Goal: Navigation & Orientation: Find specific page/section

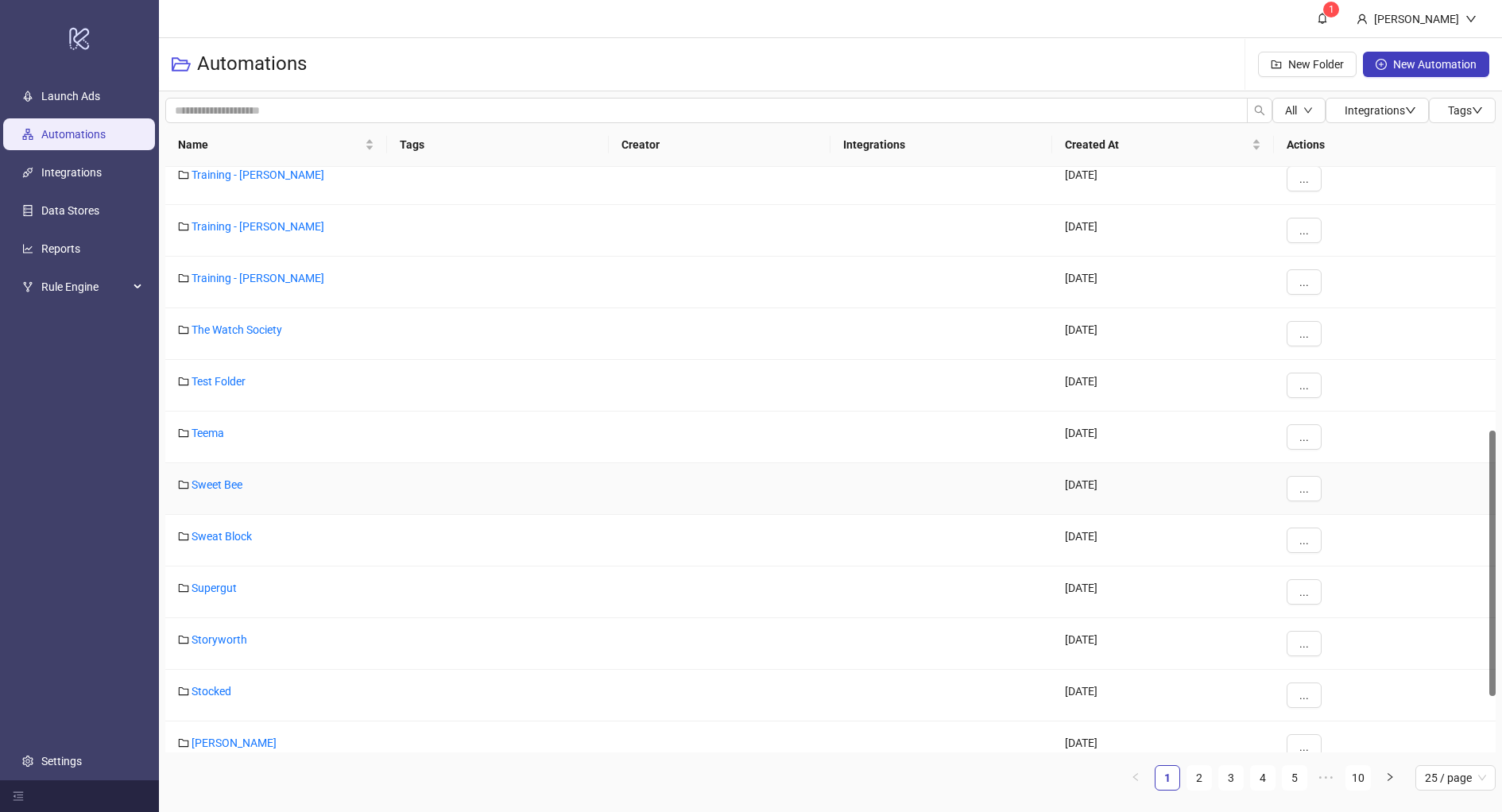
scroll to position [706, 0]
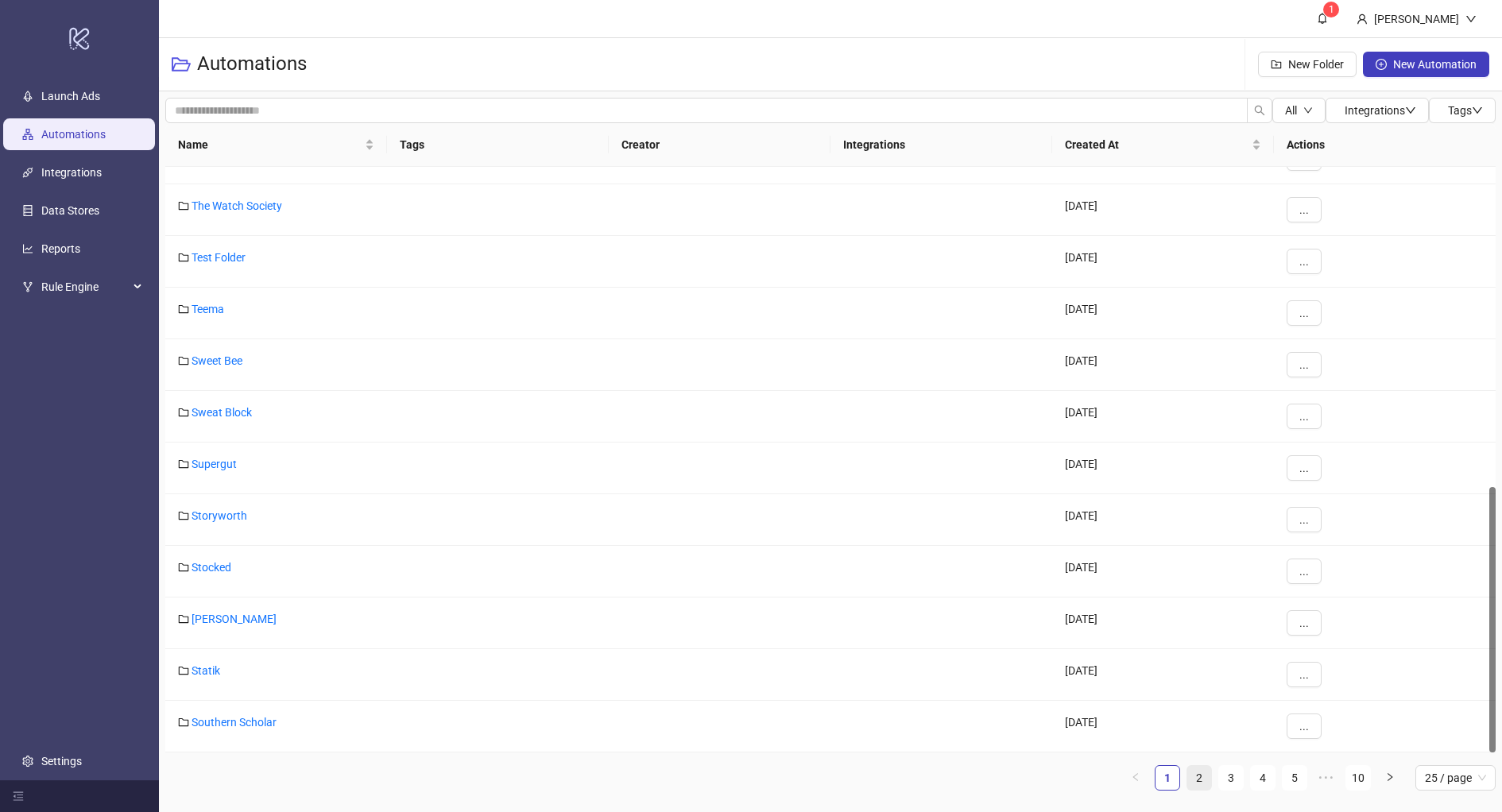
click at [1206, 777] on link "2" at bounding box center [1198, 777] width 24 height 24
click at [1229, 779] on link "3" at bounding box center [1230, 777] width 24 height 24
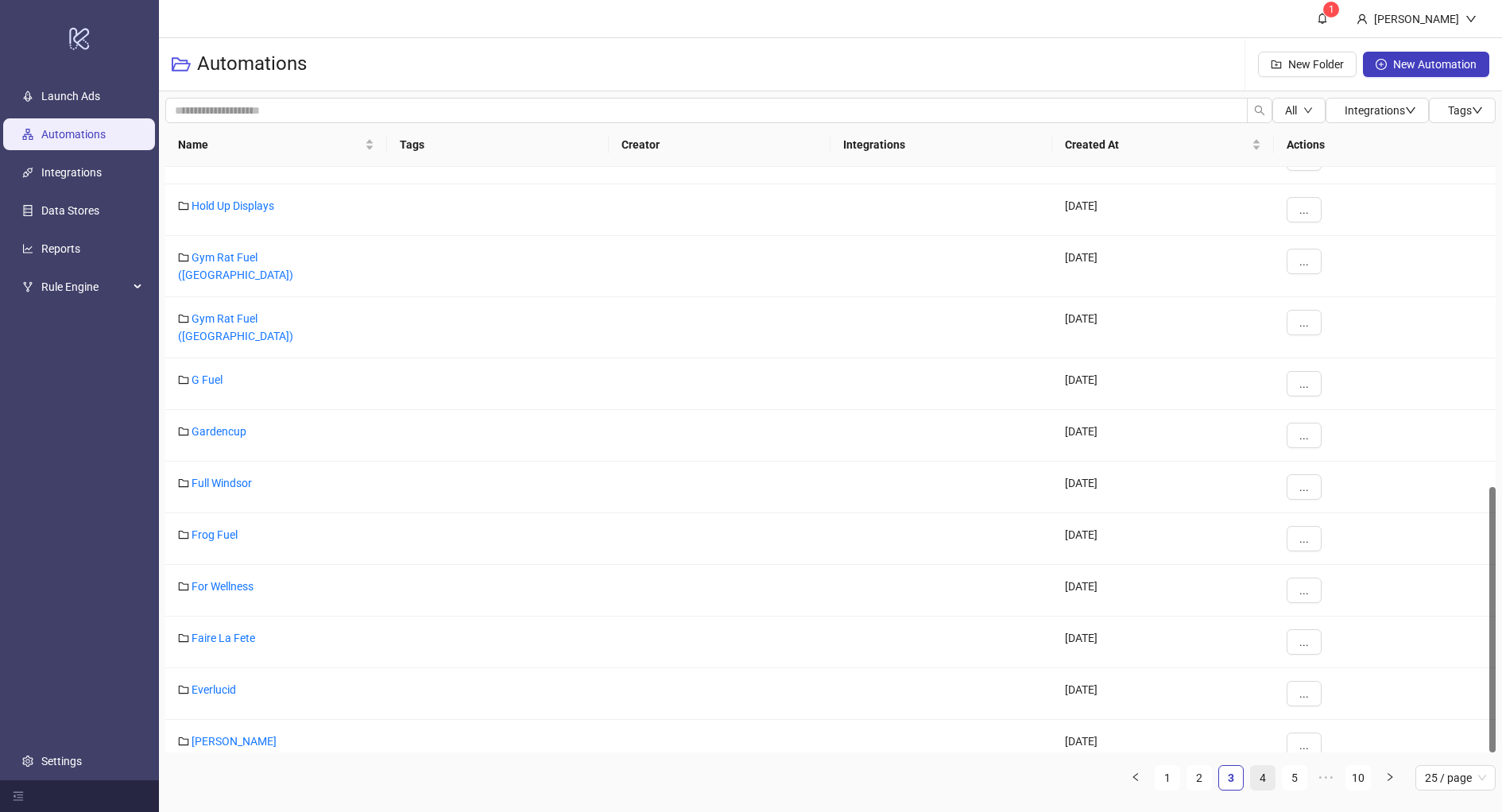
click at [1265, 780] on link "4" at bounding box center [1262, 777] width 24 height 24
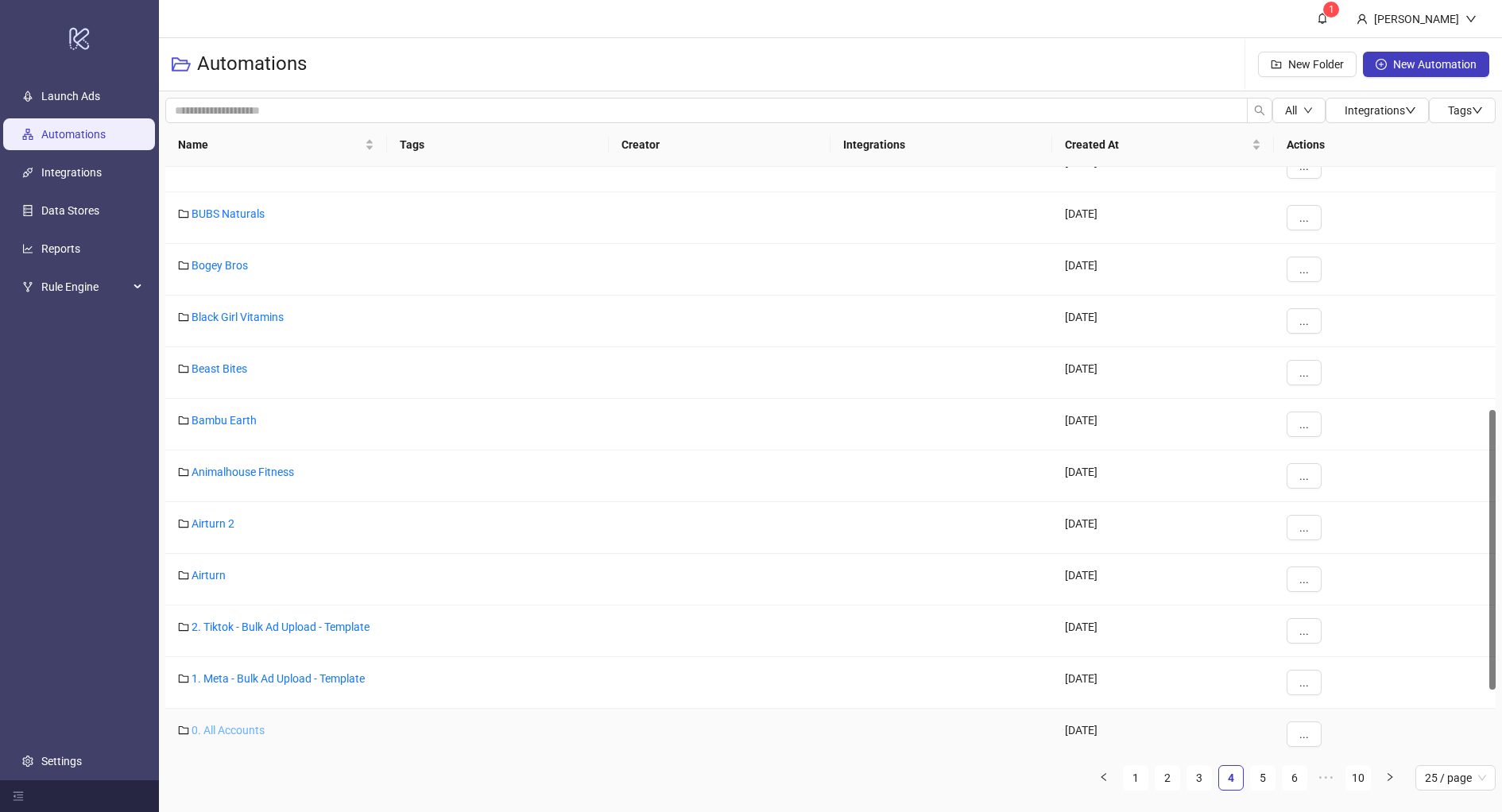
click at [252, 729] on link "0. All Accounts" at bounding box center [227, 729] width 73 height 13
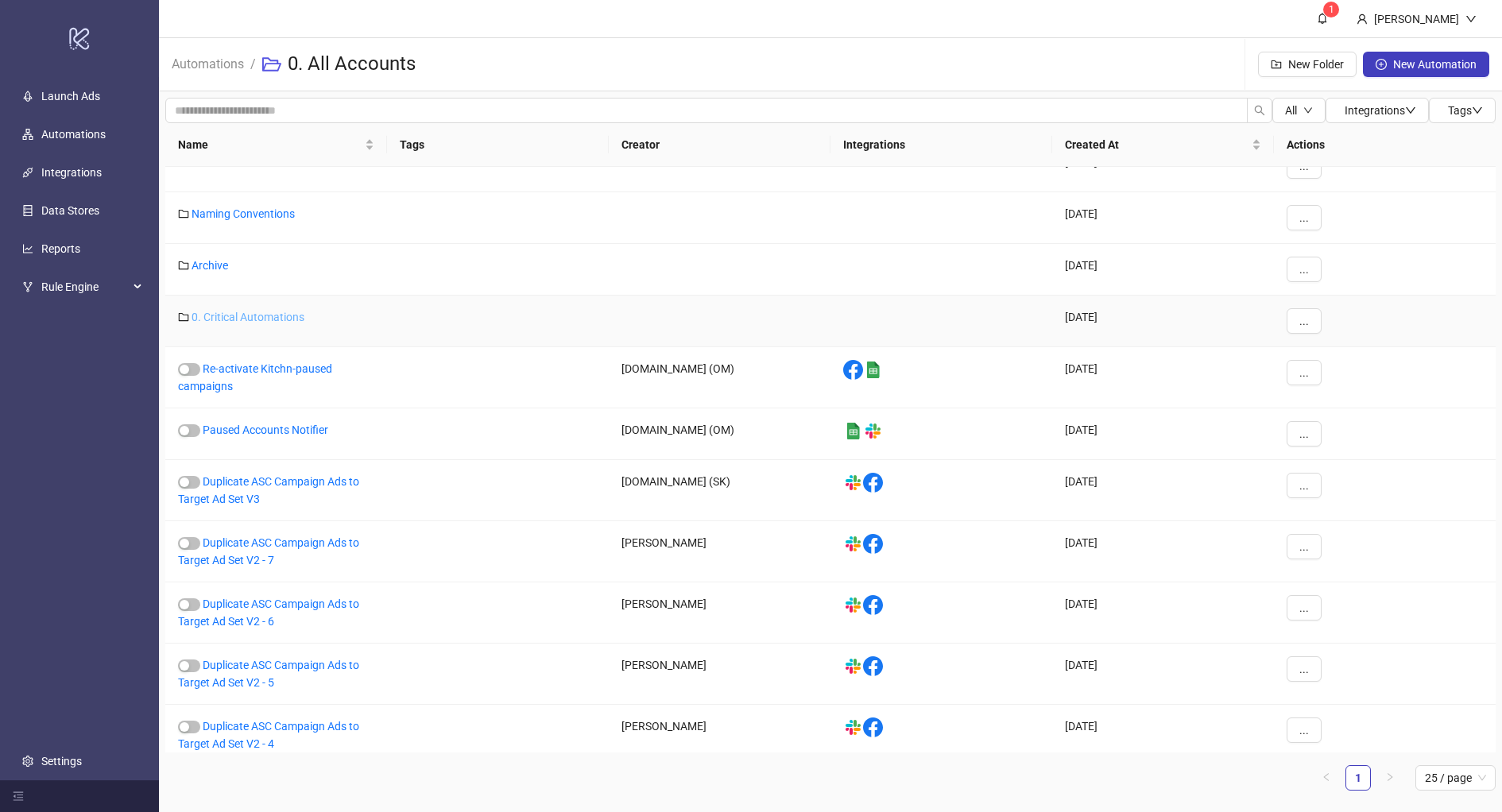
click at [262, 316] on link "0. Critical Automations" at bounding box center [247, 316] width 112 height 13
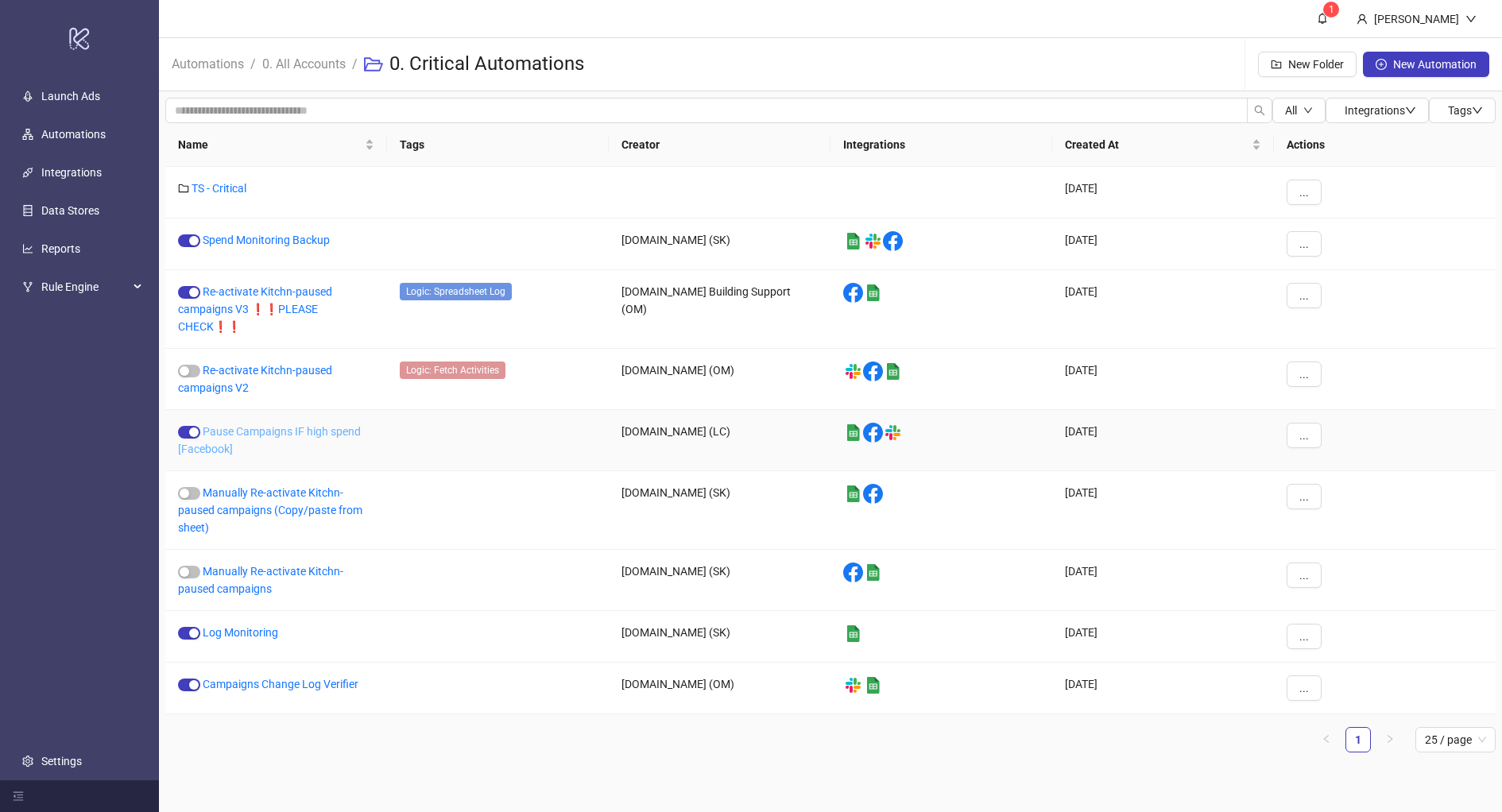
click at [288, 435] on link "Pause Campaigns IF high spend [Facebook]" at bounding box center [270, 440] width 183 height 30
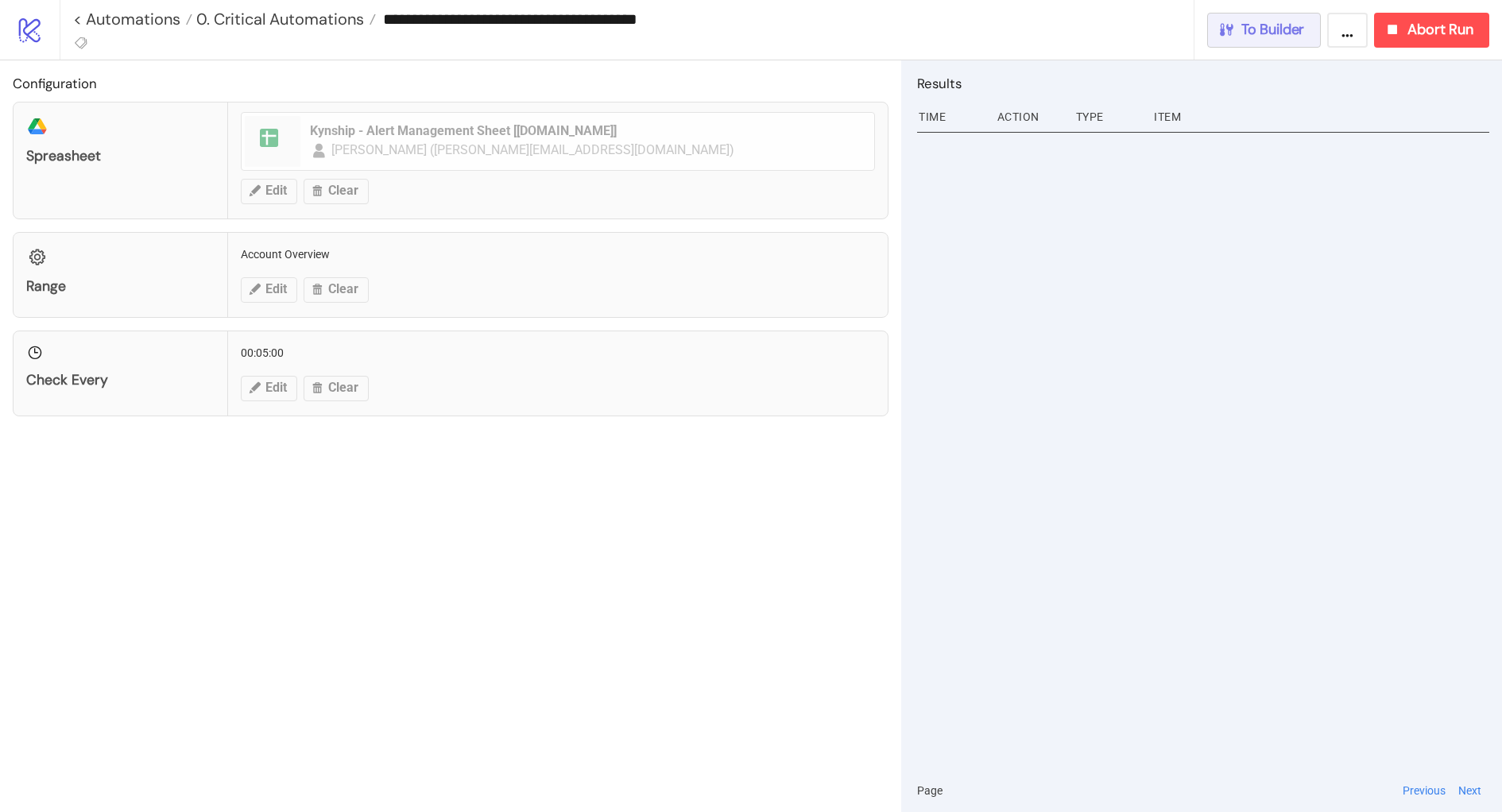
click at [1266, 29] on span "To Builder" at bounding box center [1273, 30] width 64 height 18
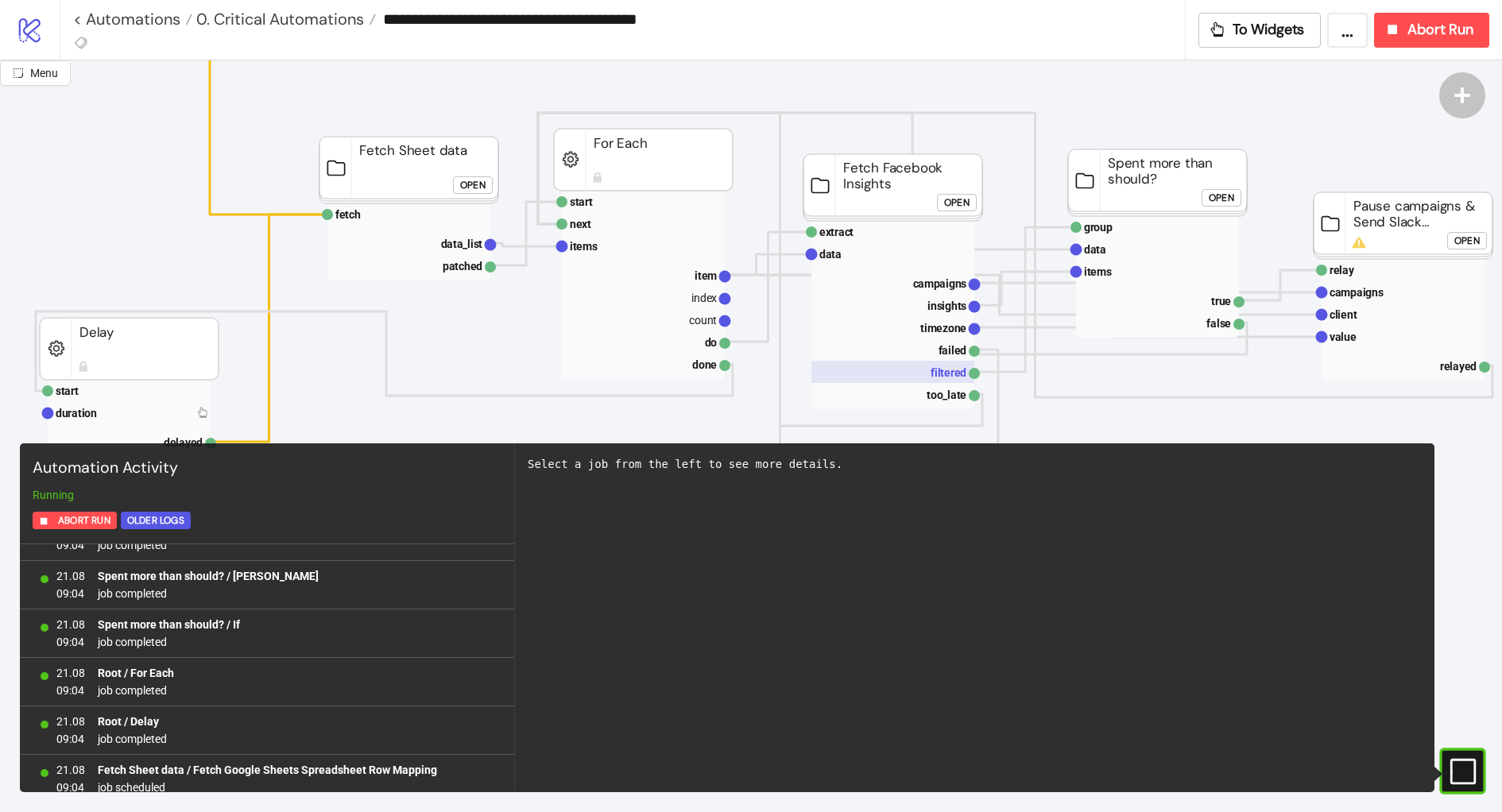
scroll to position [124, 0]
